Goal: Information Seeking & Learning: Compare options

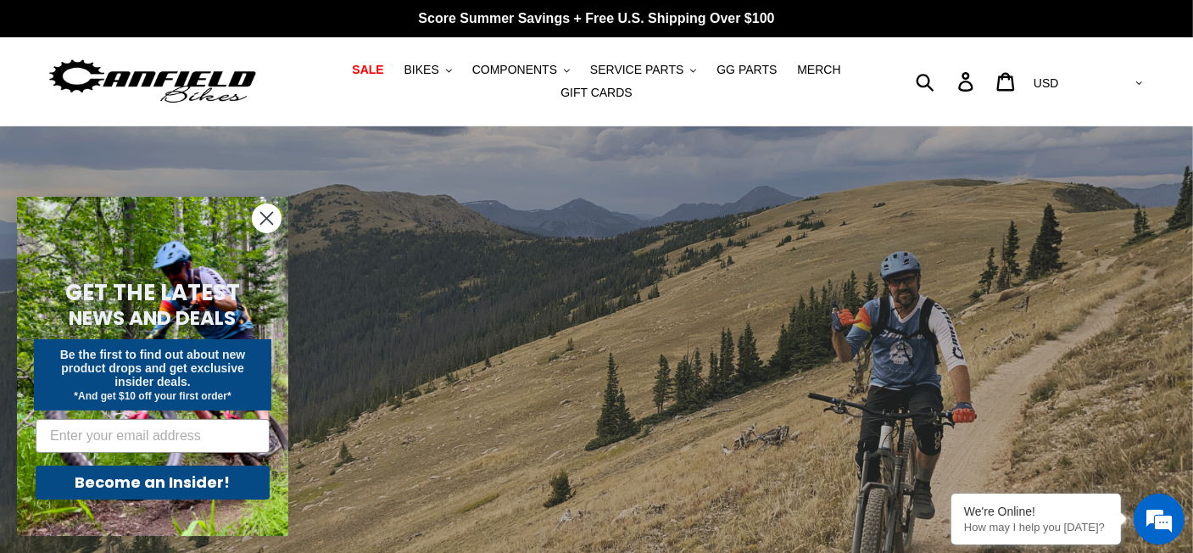
click at [275, 215] on circle "Close dialog" at bounding box center [267, 218] width 28 height 28
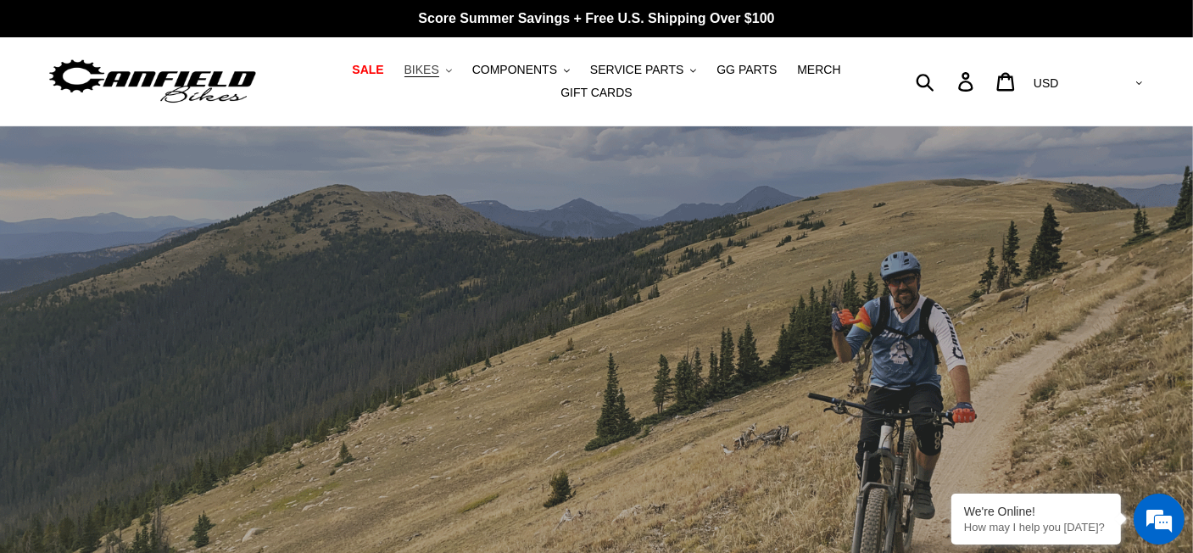
click at [405, 77] on span "BIKES" at bounding box center [422, 70] width 35 height 14
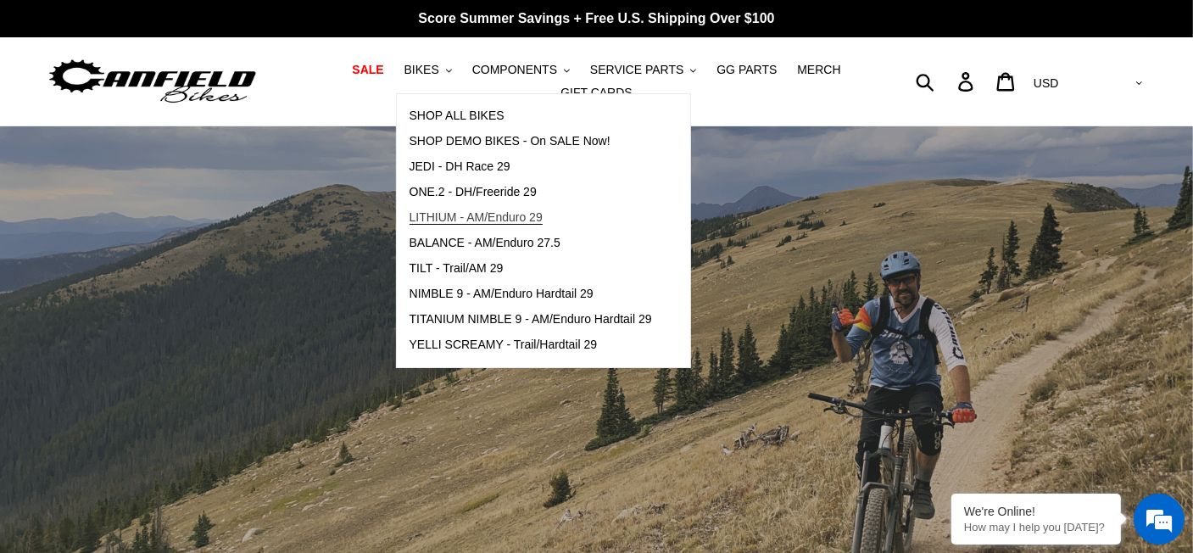
click at [433, 221] on span "LITHIUM - AM/Enduro 29" at bounding box center [476, 217] width 133 height 14
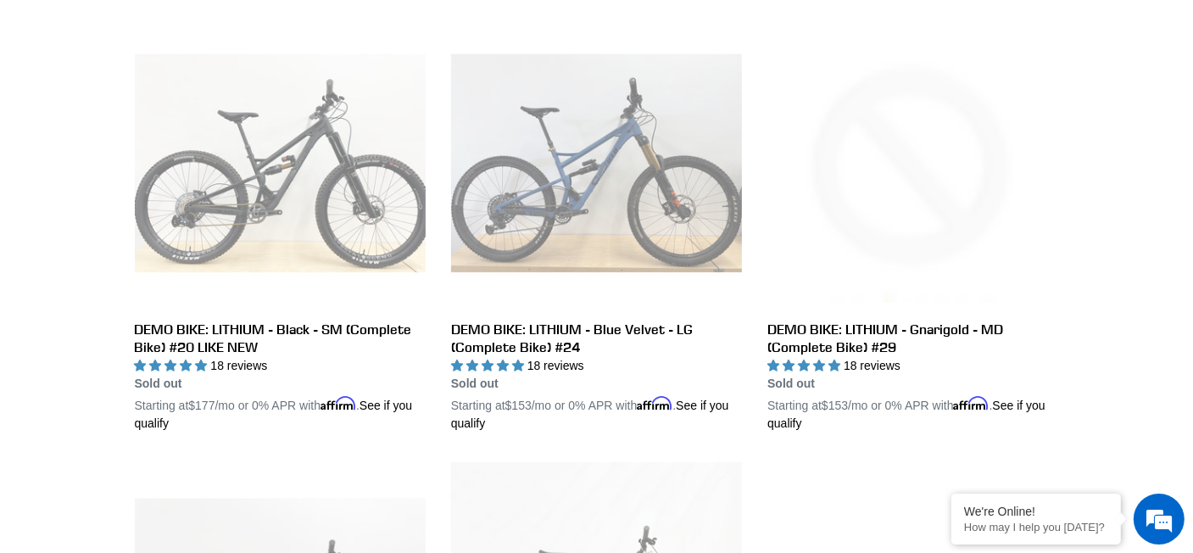
scroll to position [1272, 0]
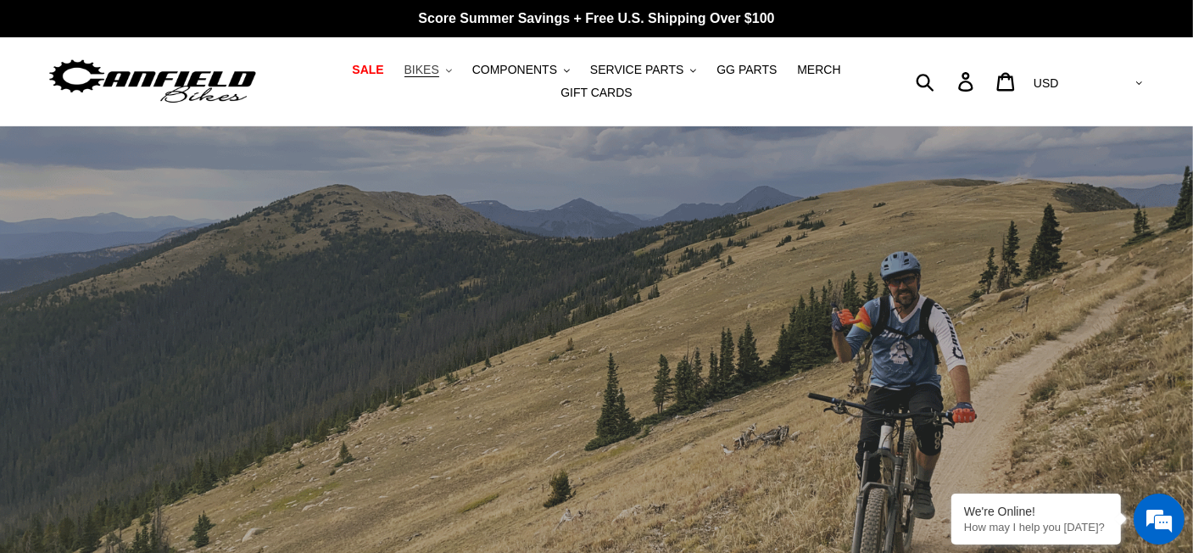
click at [446, 74] on icon ".cls-1{fill:#231f20}" at bounding box center [449, 71] width 6 height 6
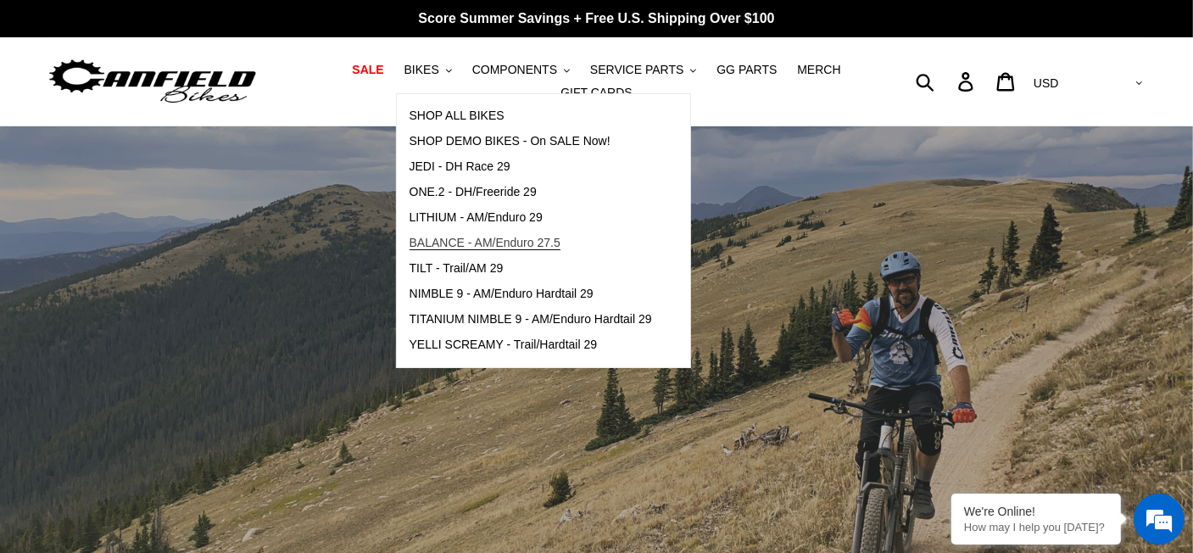
click at [448, 240] on link "BALANCE - AM/Enduro 27.5" at bounding box center [531, 243] width 268 height 25
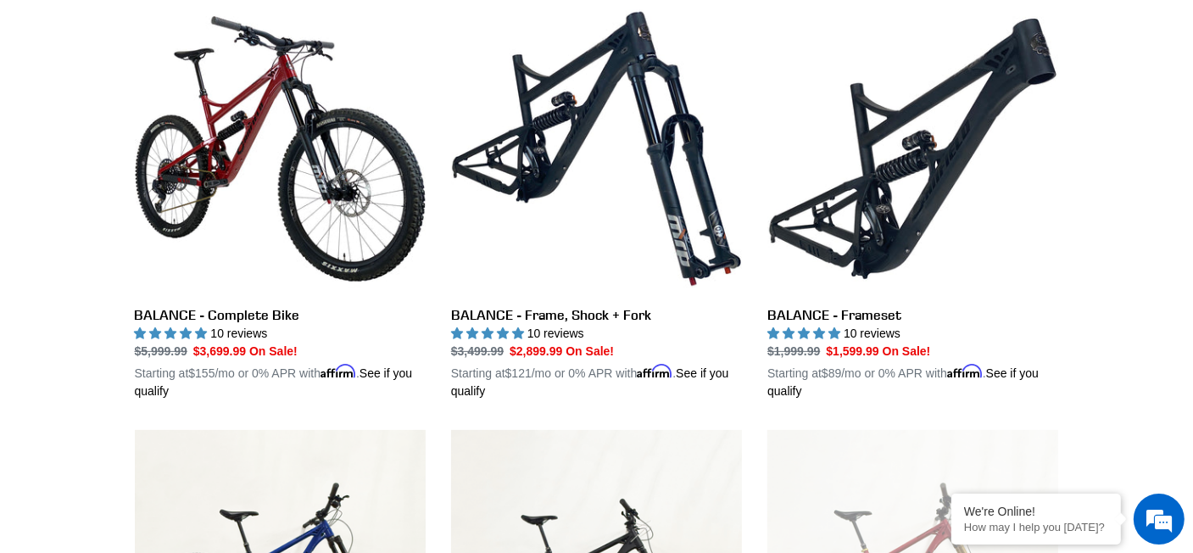
scroll to position [509, 0]
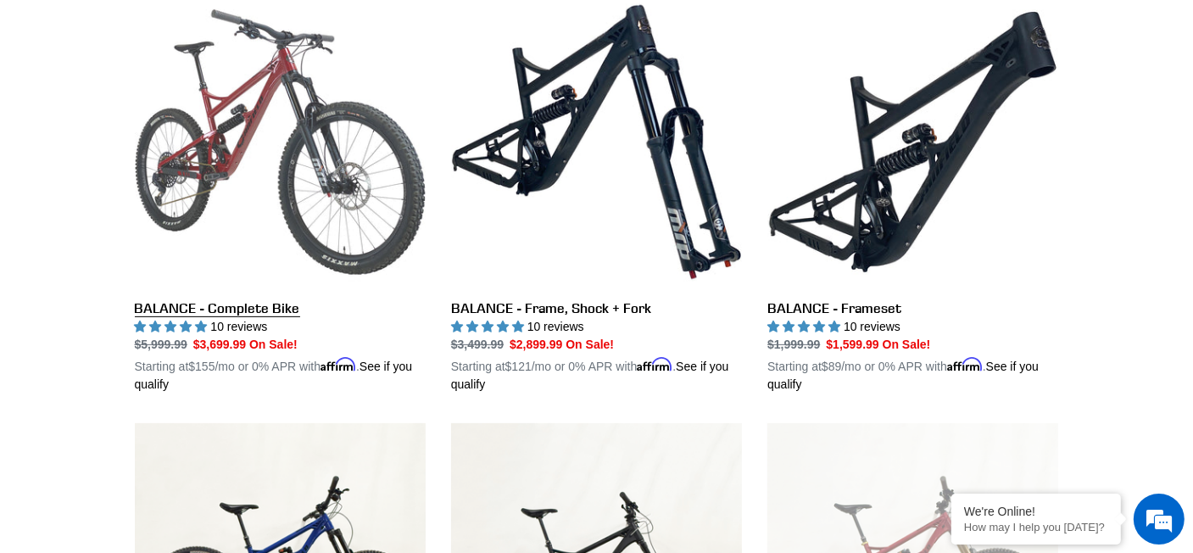
click at [389, 177] on link "BALANCE - Complete Bike" at bounding box center [280, 195] width 291 height 397
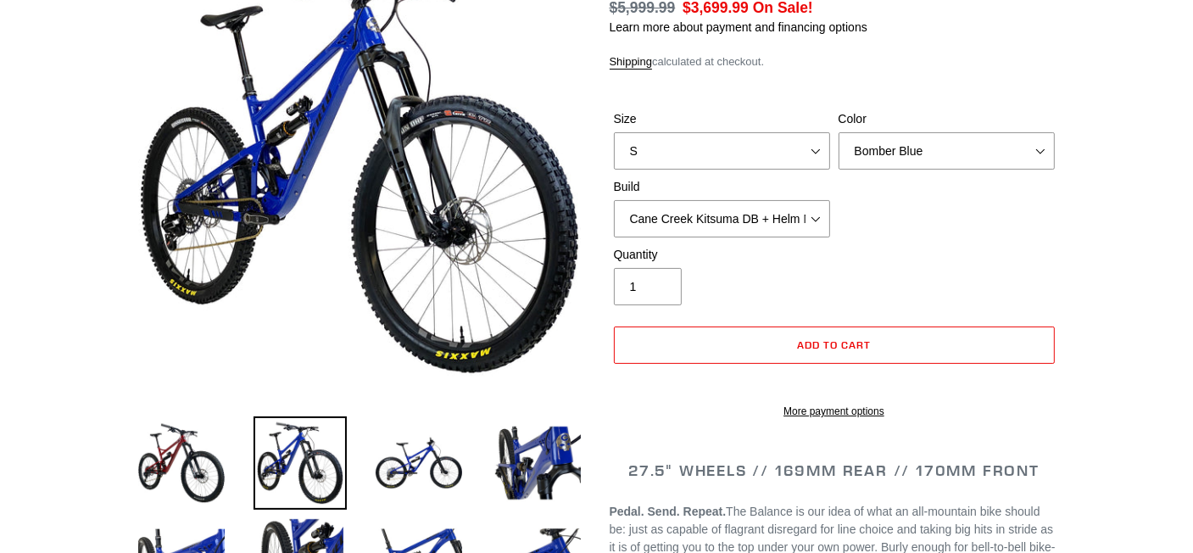
select select "highest-rating"
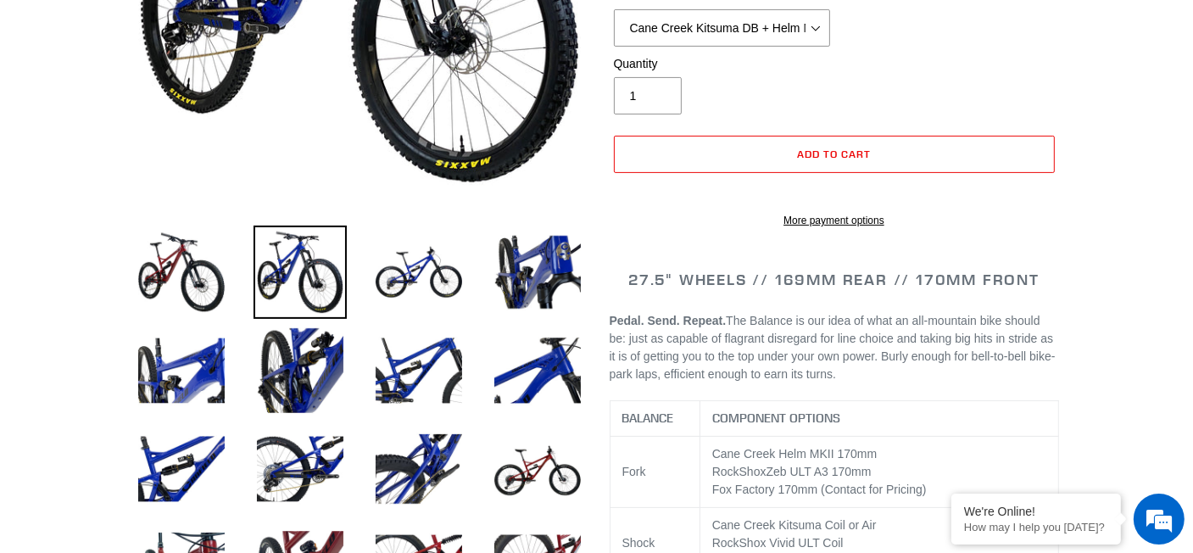
scroll to position [594, 0]
